Goal: Transaction & Acquisition: Purchase product/service

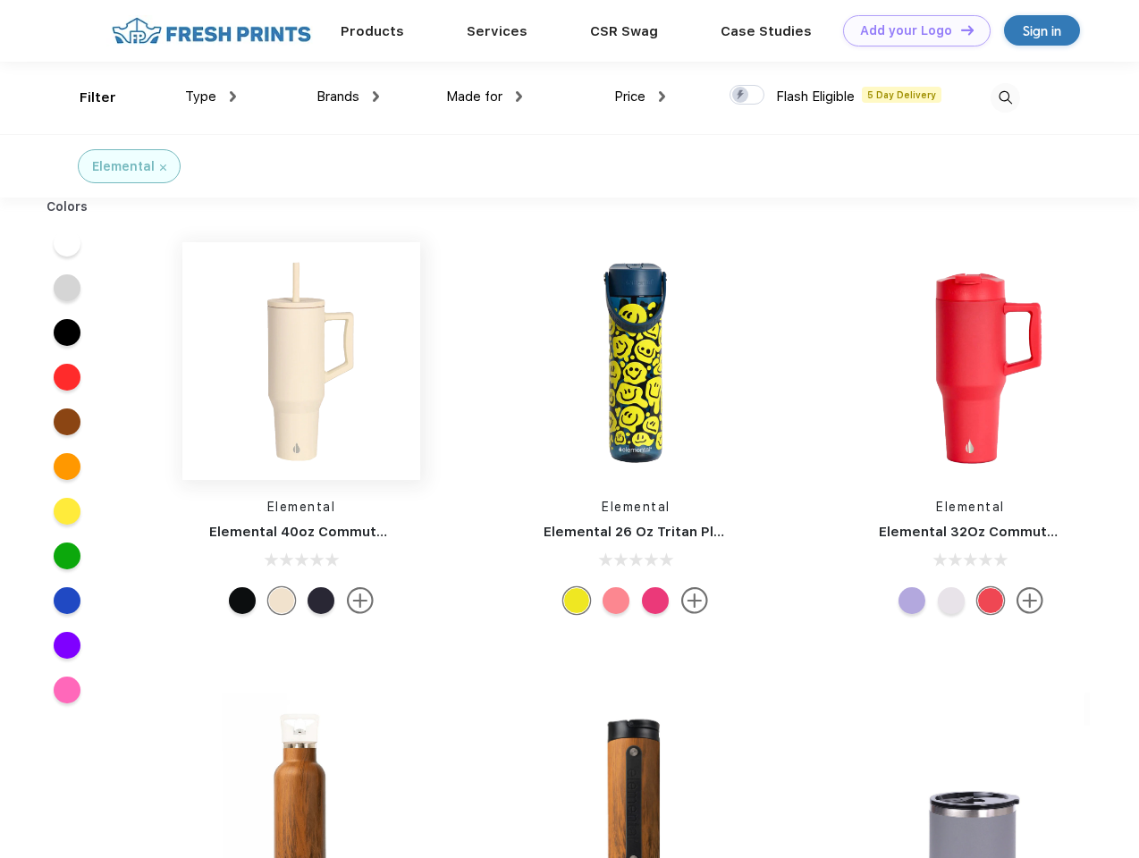
scroll to position [1, 0]
click at [910, 30] on link "Add your Logo Design Tool" at bounding box center [917, 30] width 148 height 31
click at [0, 0] on div "Design Tool" at bounding box center [0, 0] width 0 height 0
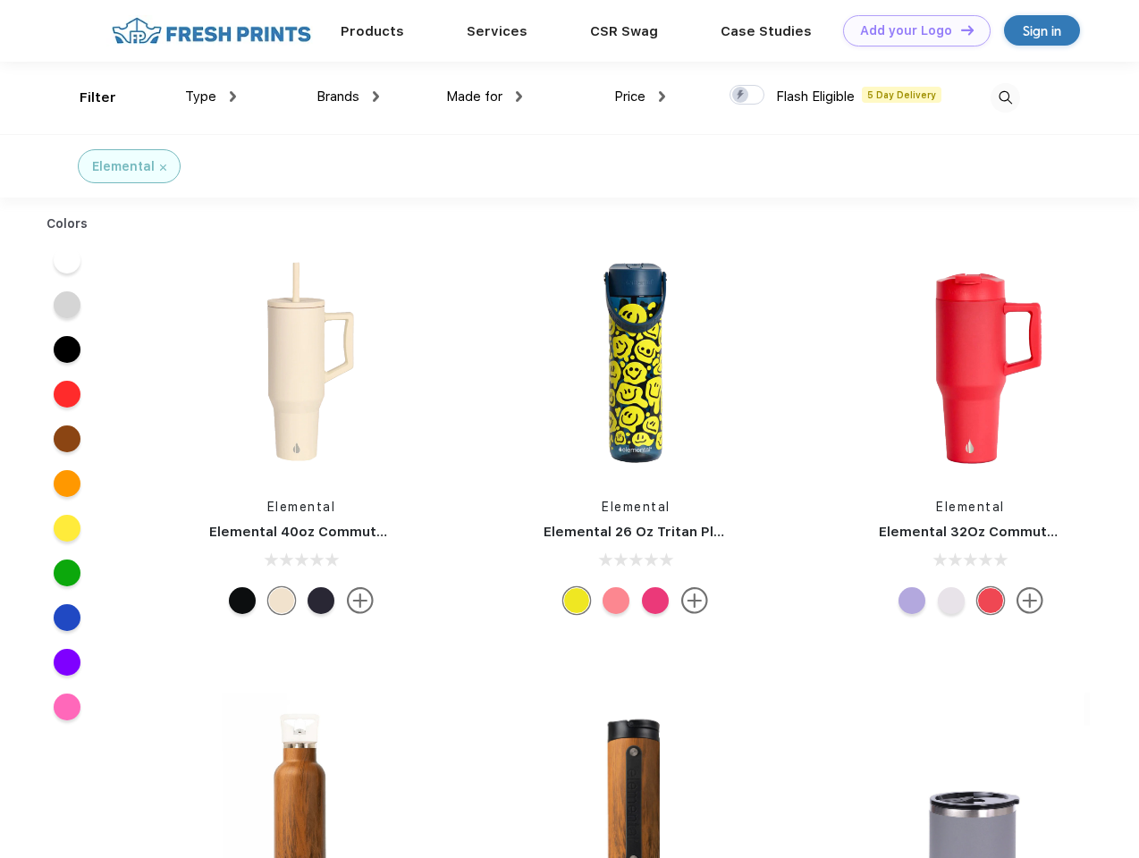
click at [959, 30] on link "Add your Logo Design Tool" at bounding box center [917, 30] width 148 height 31
click at [86, 97] on div "Filter" at bounding box center [98, 98] width 37 height 21
click at [211, 97] on span "Type" at bounding box center [200, 97] width 31 height 16
click at [348, 97] on span "Brands" at bounding box center [338, 97] width 43 height 16
click at [485, 97] on span "Made for" at bounding box center [474, 97] width 56 height 16
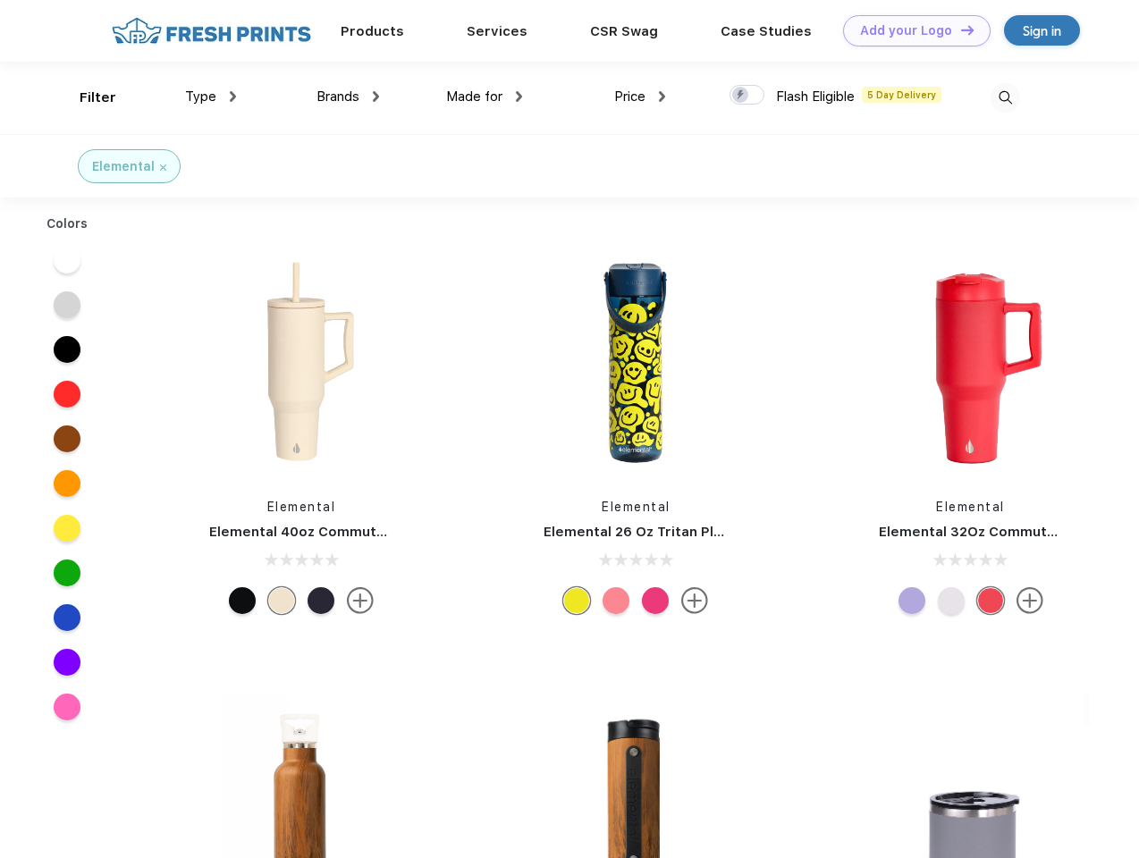
click at [640, 97] on span "Price" at bounding box center [629, 97] width 31 height 16
click at [747, 96] on div at bounding box center [747, 95] width 35 height 20
click at [741, 96] on input "checkbox" at bounding box center [736, 90] width 12 height 12
click at [1005, 97] on img at bounding box center [1006, 98] width 30 height 30
